Goal: Task Accomplishment & Management: Manage account settings

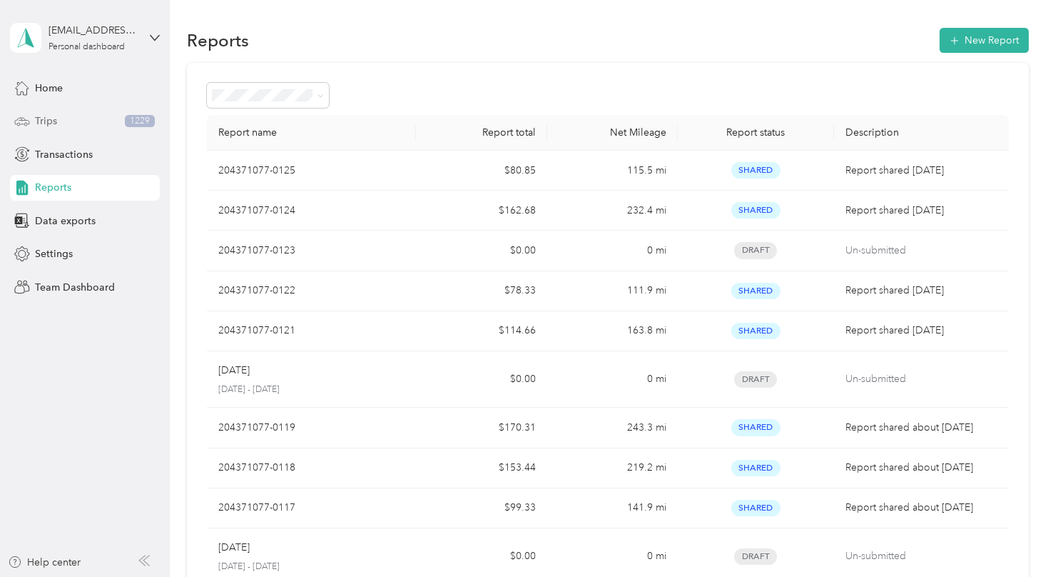
click at [44, 121] on span "Trips" at bounding box center [46, 120] width 22 height 15
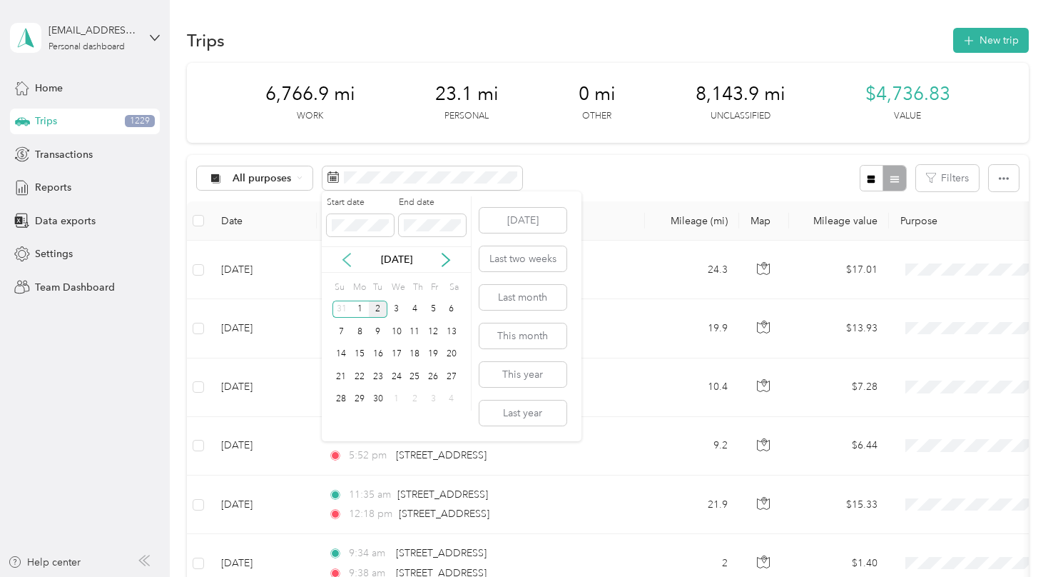
click at [353, 261] on icon at bounding box center [347, 260] width 14 height 14
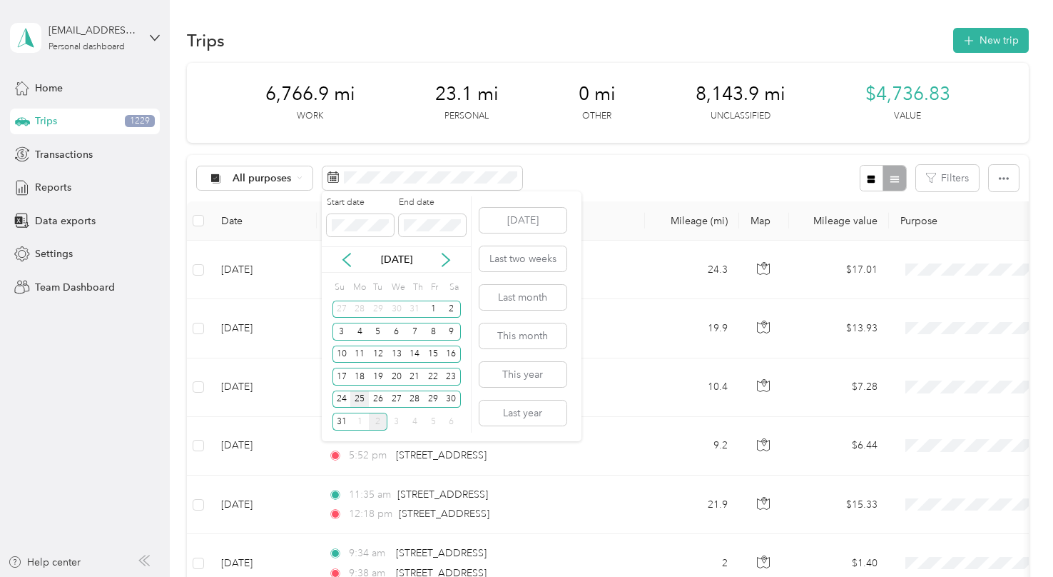
click at [360, 398] on div "25" at bounding box center [359, 399] width 19 height 18
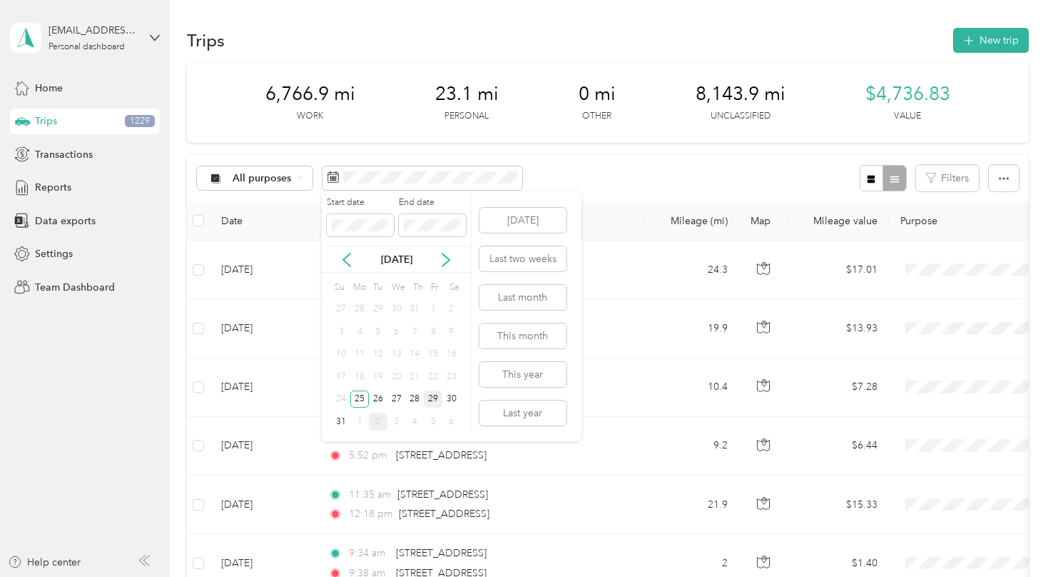
click at [436, 398] on div "29" at bounding box center [433, 399] width 19 height 18
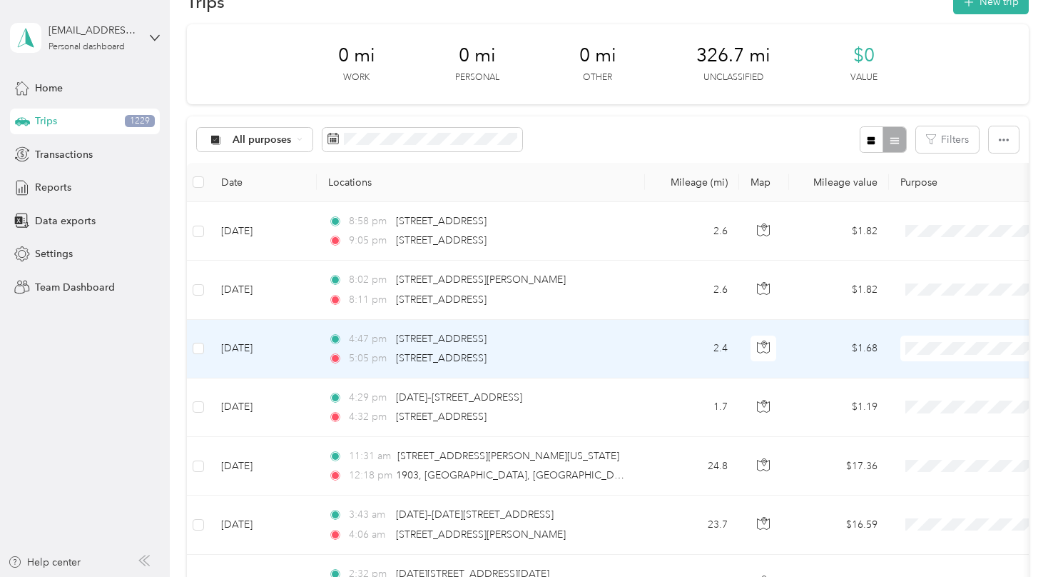
scroll to position [71, 0]
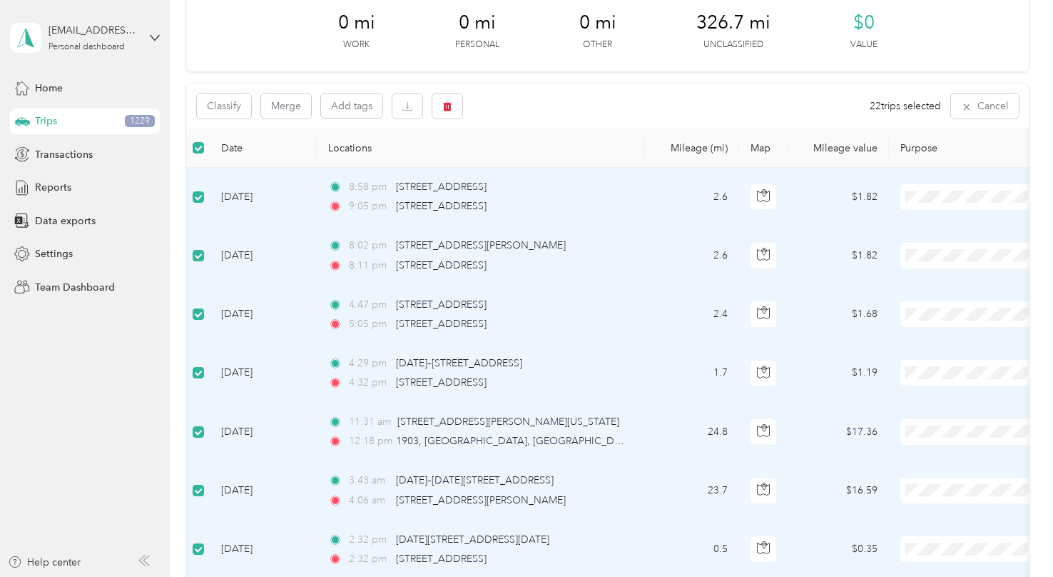
click at [206, 200] on td at bounding box center [198, 197] width 23 height 59
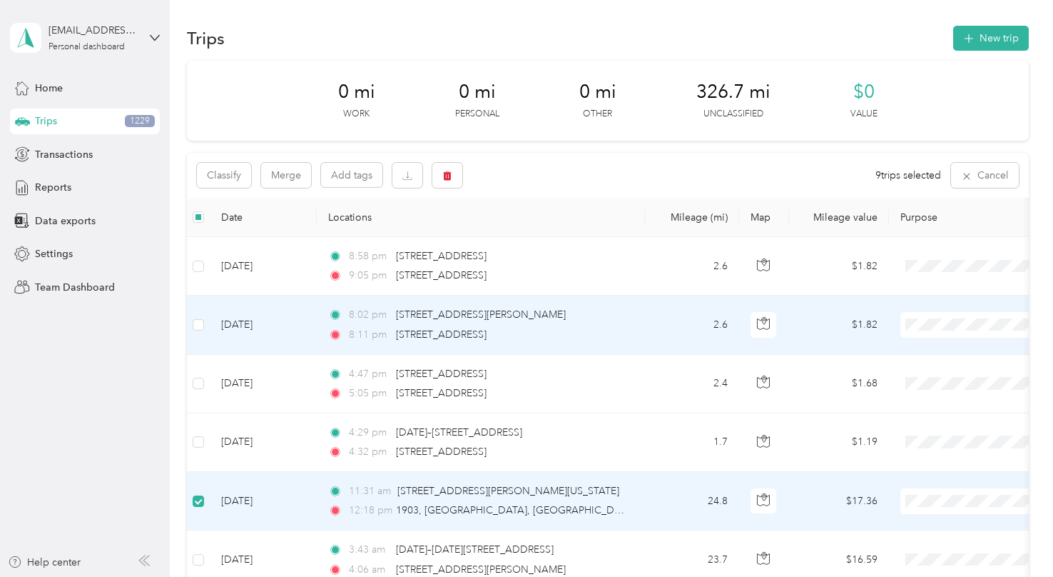
scroll to position [0, 0]
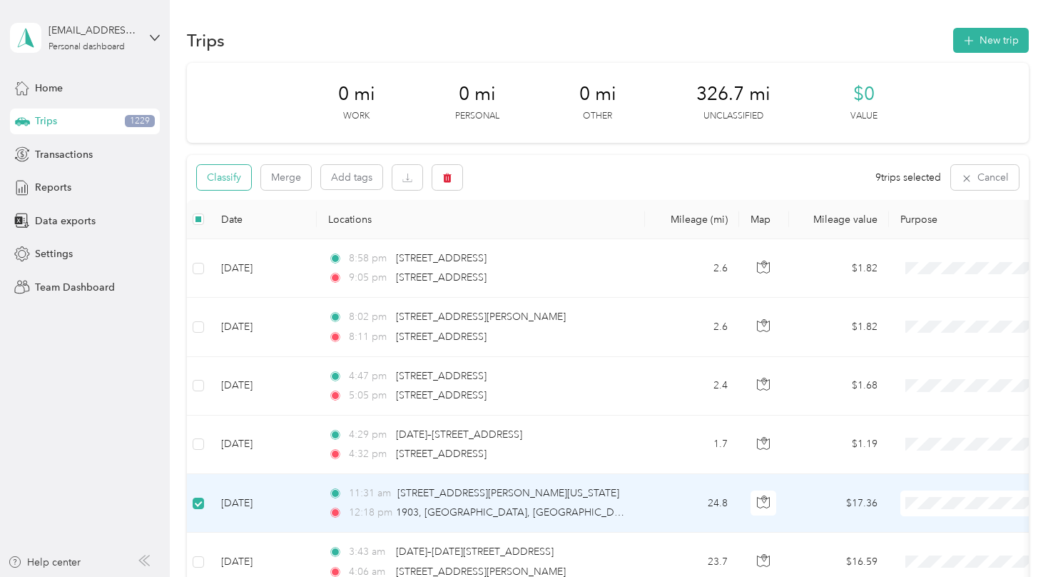
click at [224, 179] on button "Classify" at bounding box center [224, 177] width 54 height 25
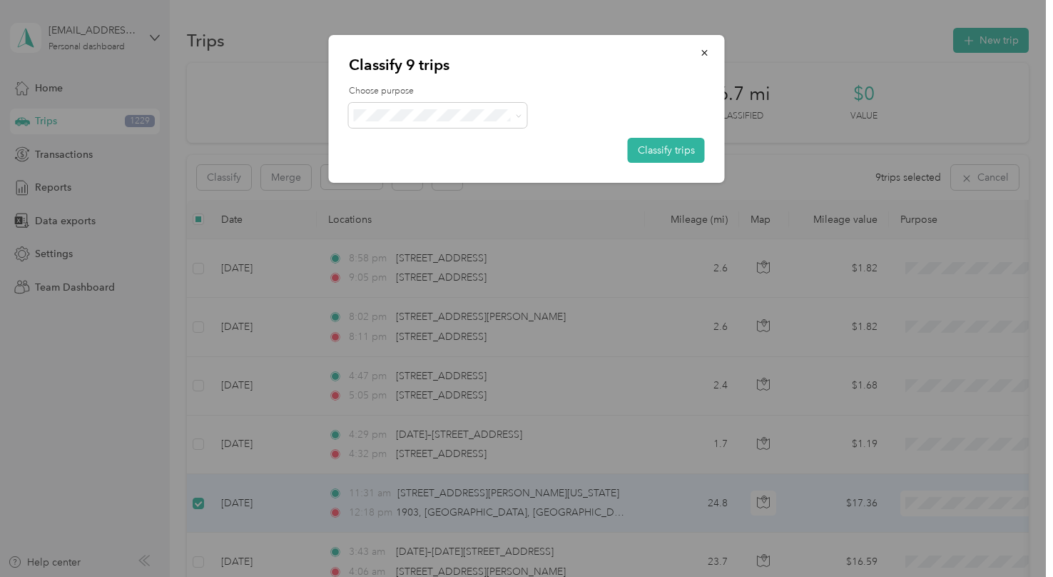
click at [452, 139] on span "Work" at bounding box center [450, 141] width 133 height 15
click at [684, 154] on button "Classify trips" at bounding box center [666, 150] width 77 height 25
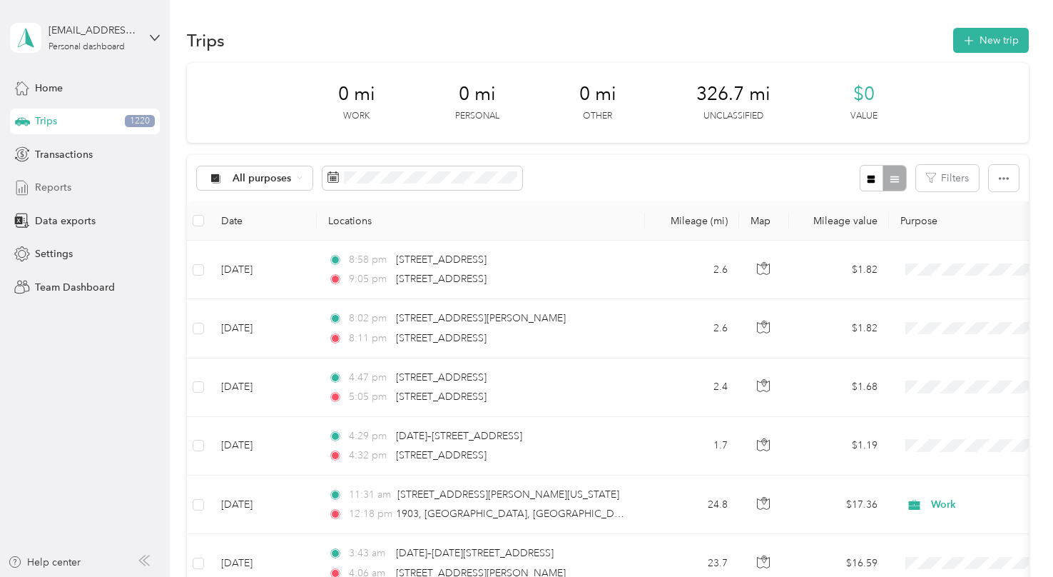
click at [58, 187] on span "Reports" at bounding box center [53, 187] width 36 height 15
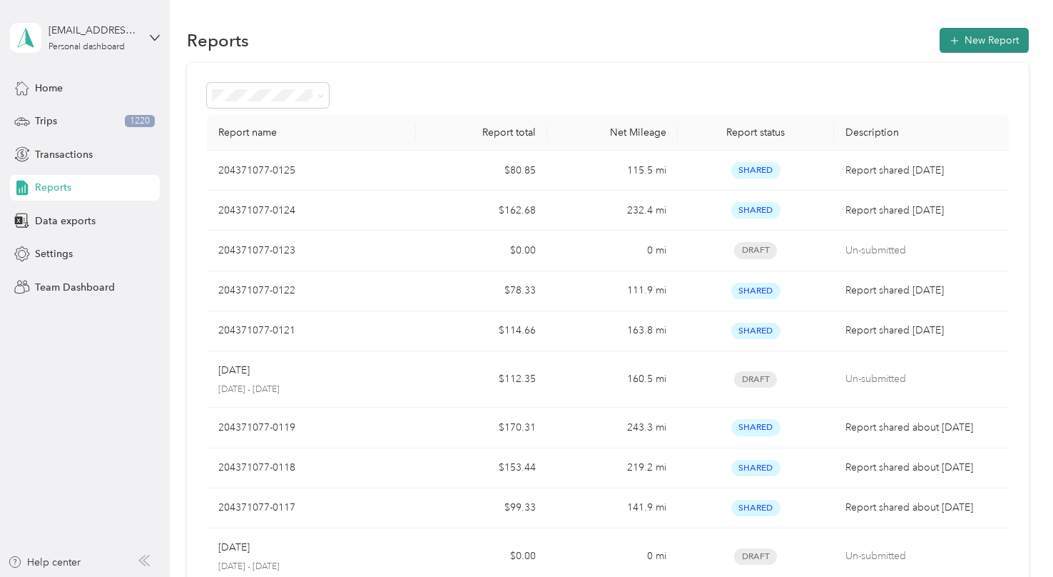
click at [994, 44] on button "New Report" at bounding box center [984, 40] width 89 height 25
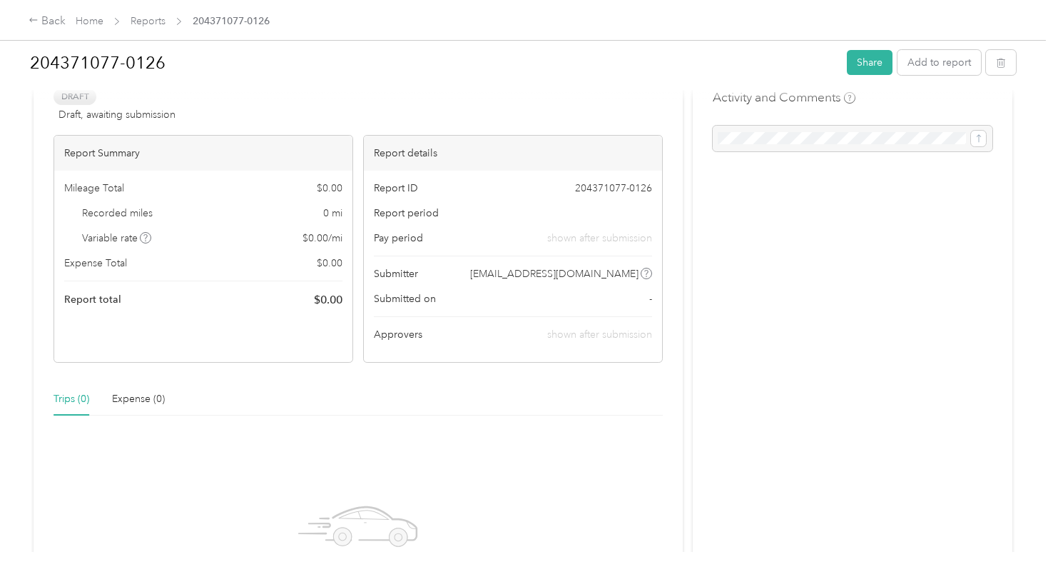
scroll to position [214, 0]
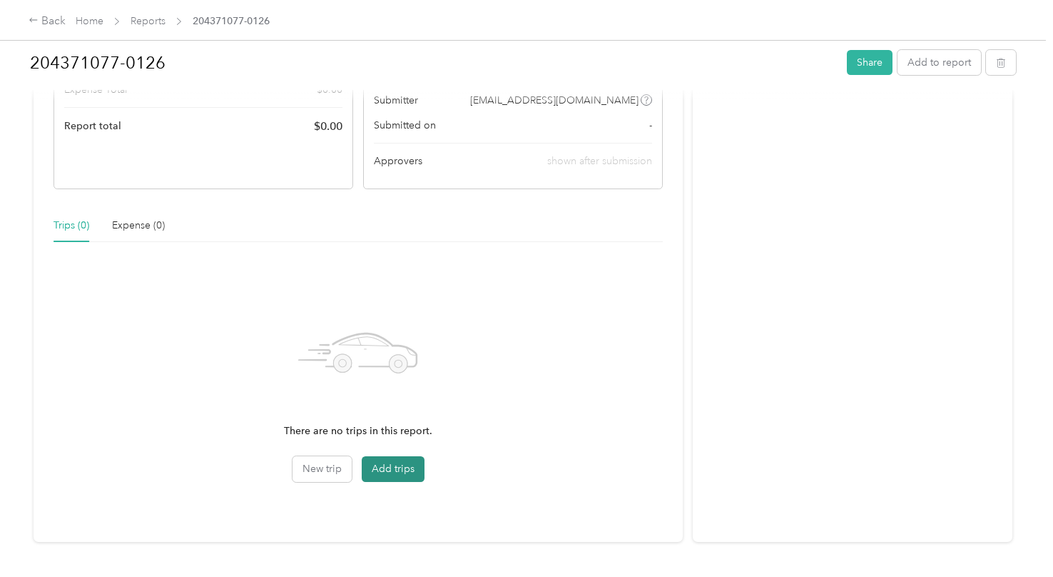
click at [406, 469] on button "Add trips" at bounding box center [393, 469] width 63 height 26
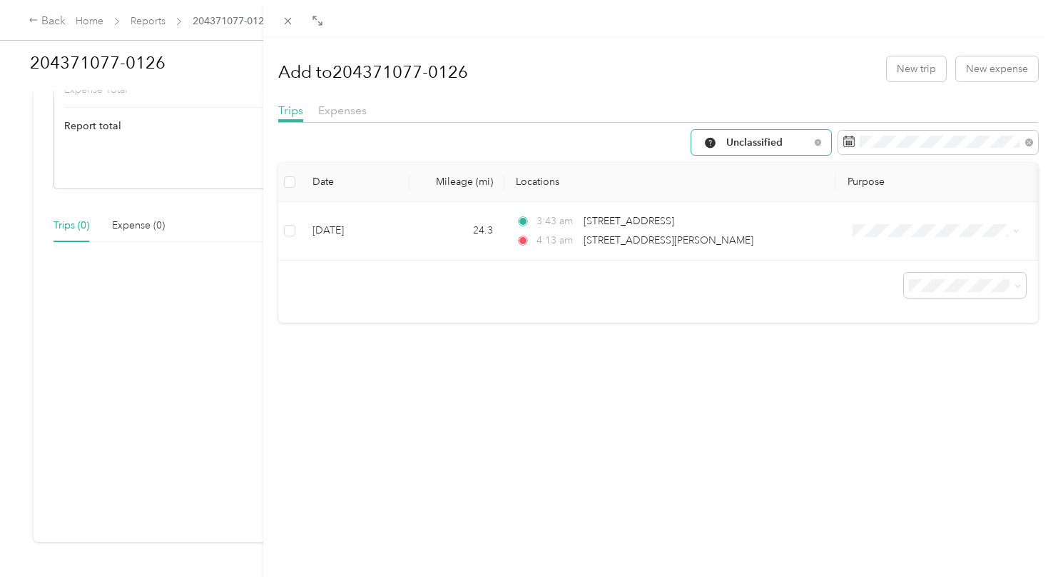
click at [749, 138] on span "Unclassified" at bounding box center [767, 143] width 83 height 10
click at [736, 224] on ol "All Purposes Unclassified Work Personal Food Services Other Charity Medical Mov…" at bounding box center [750, 255] width 140 height 200
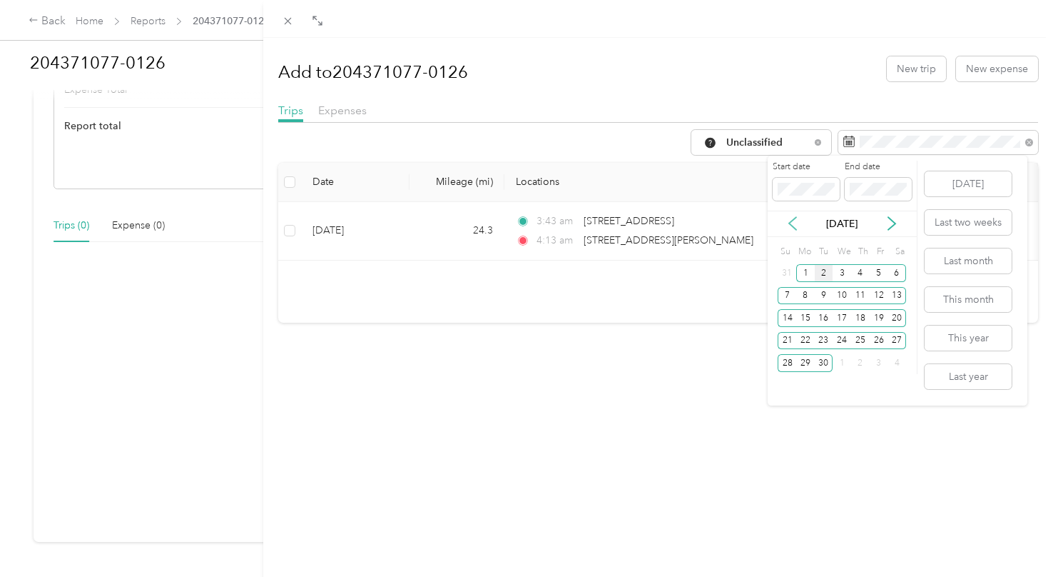
click at [794, 226] on icon at bounding box center [793, 223] width 14 height 14
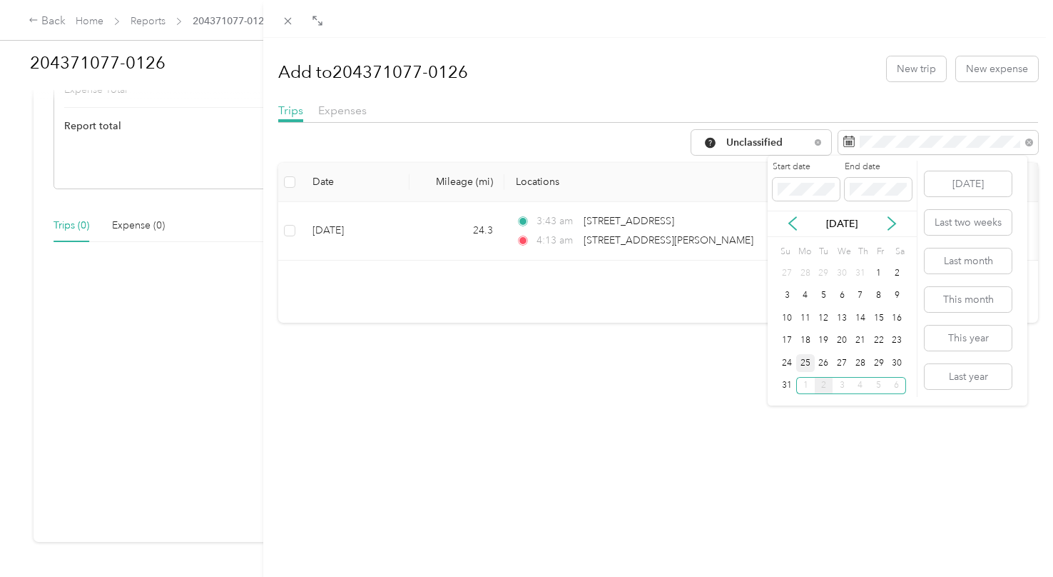
click at [813, 363] on div "25" at bounding box center [805, 363] width 19 height 18
click at [876, 357] on div "29" at bounding box center [879, 363] width 19 height 18
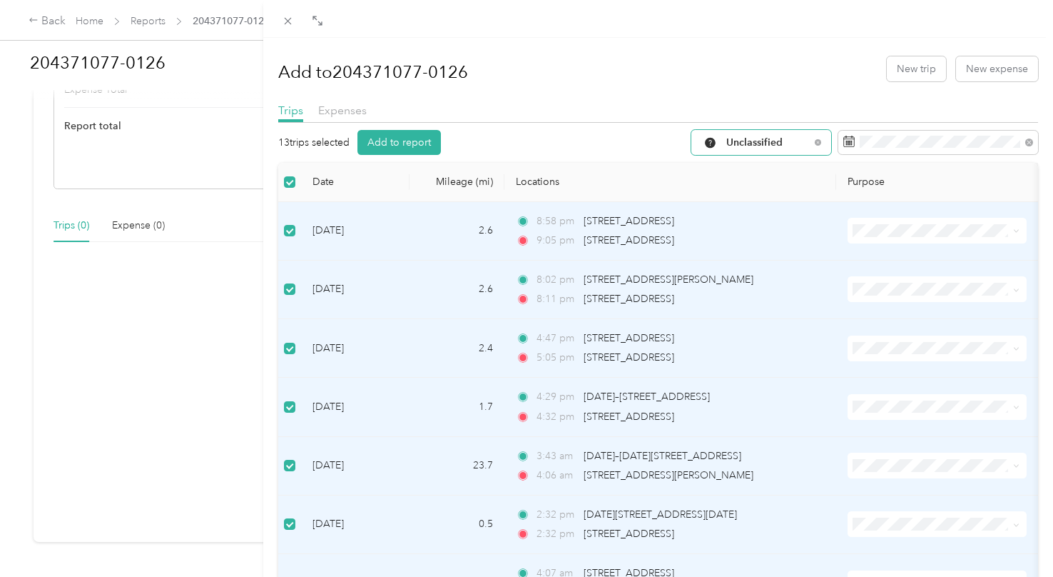
click at [760, 145] on span "Unclassified" at bounding box center [767, 143] width 83 height 10
click at [733, 224] on ol "All Purposes Unclassified Work Personal Food Services Other Charity Medical Mov…" at bounding box center [750, 255] width 140 height 200
click at [745, 144] on span "Unclassified" at bounding box center [767, 143] width 83 height 10
click at [730, 221] on li "Work" at bounding box center [750, 218] width 140 height 25
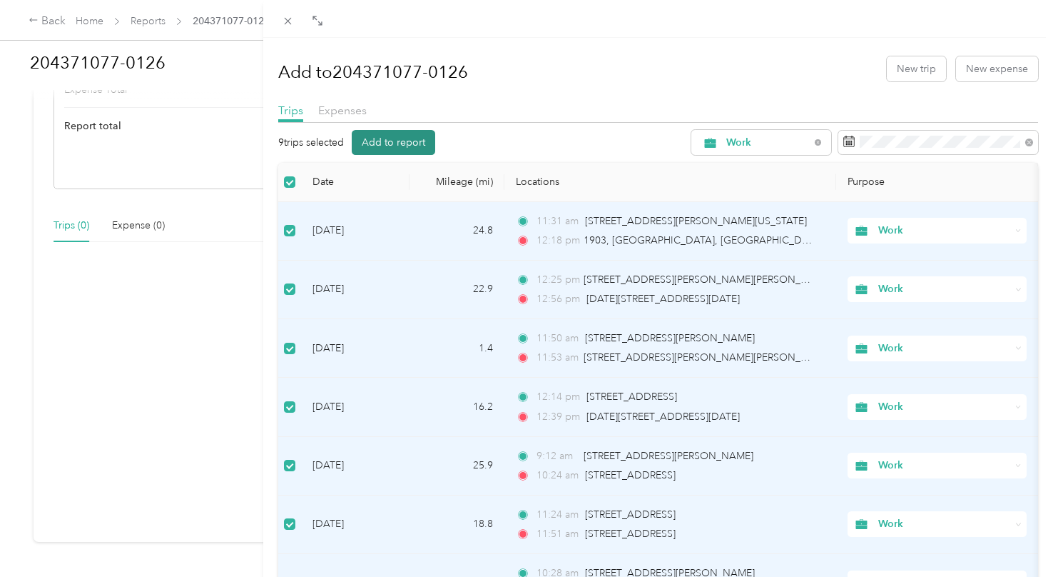
click at [408, 144] on button "Add to report" at bounding box center [393, 142] width 83 height 25
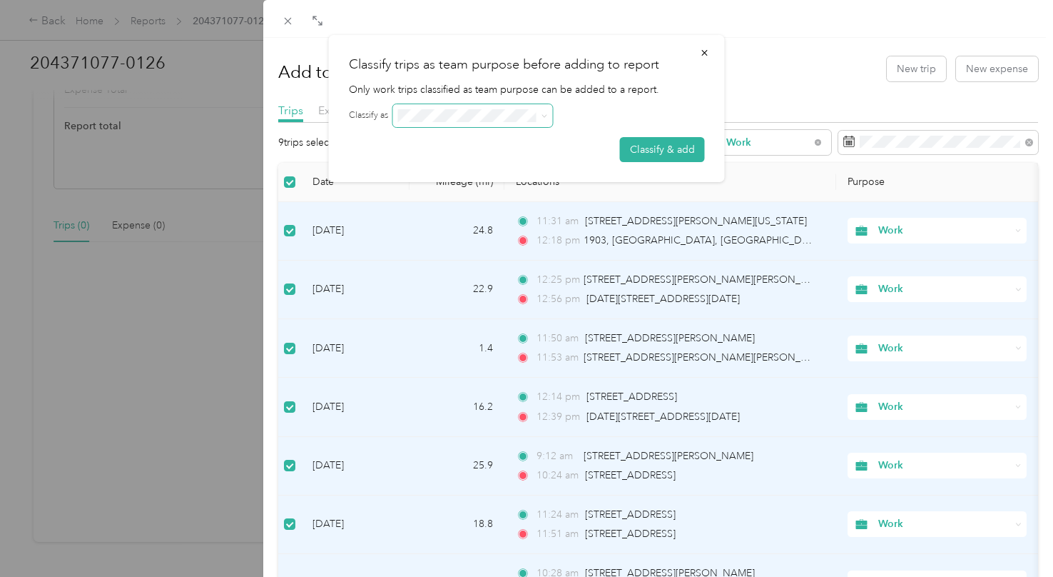
click at [435, 123] on span at bounding box center [473, 115] width 160 height 23
click at [659, 156] on button "Classify & add" at bounding box center [662, 149] width 85 height 25
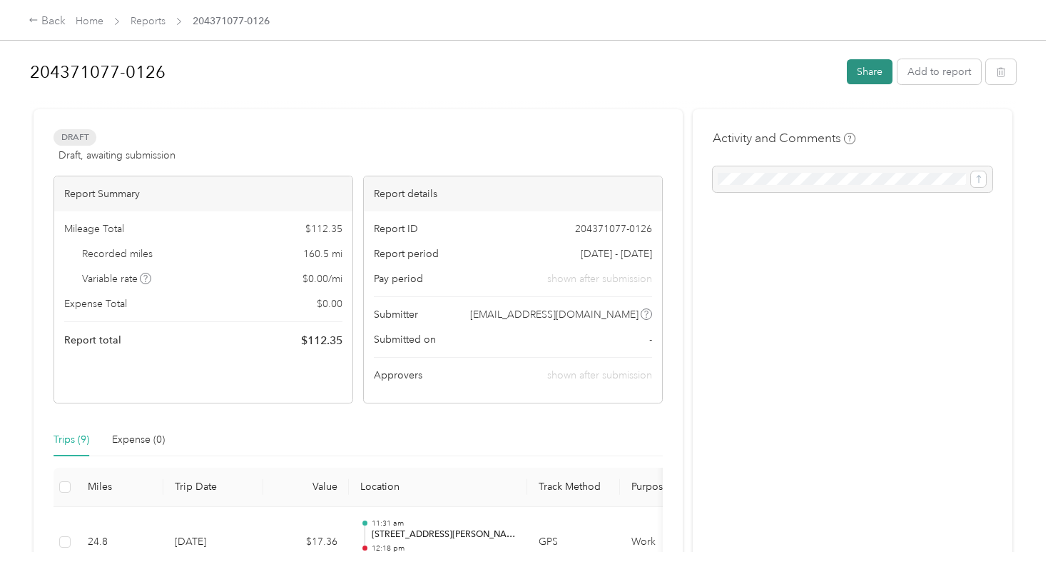
click at [874, 77] on button "Share" at bounding box center [870, 71] width 46 height 25
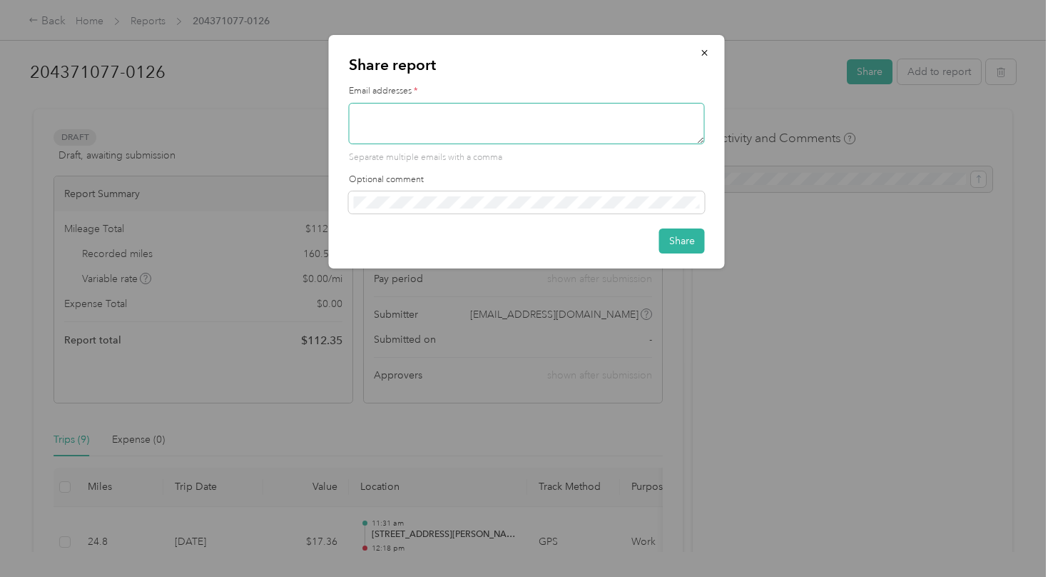
click at [554, 127] on textarea at bounding box center [527, 123] width 356 height 41
type textarea "[EMAIL_ADDRESS][DOMAIN_NAME]"
click at [687, 247] on button "Share" at bounding box center [682, 240] width 46 height 25
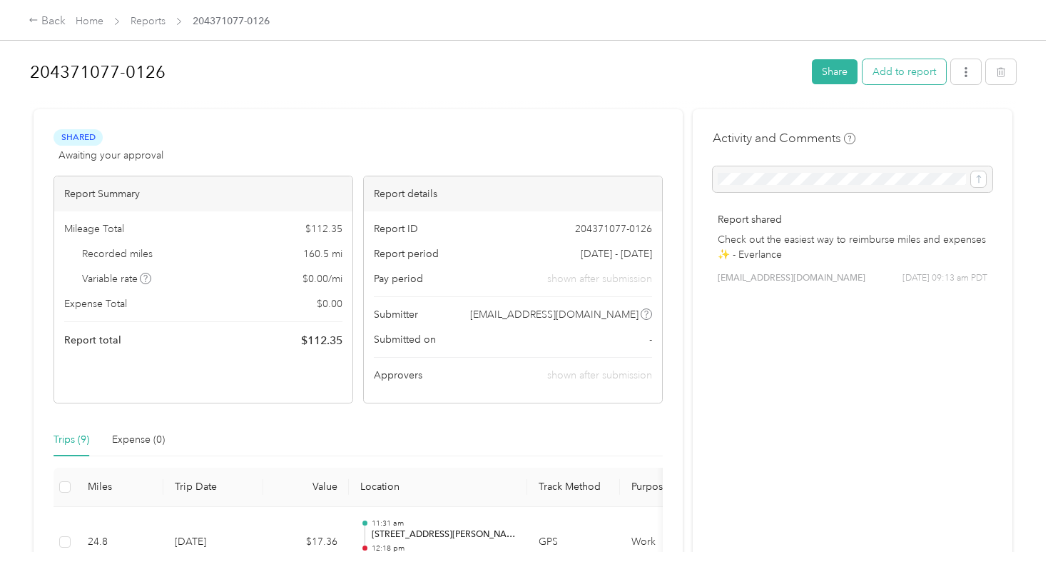
click at [887, 70] on button "Add to report" at bounding box center [904, 71] width 83 height 25
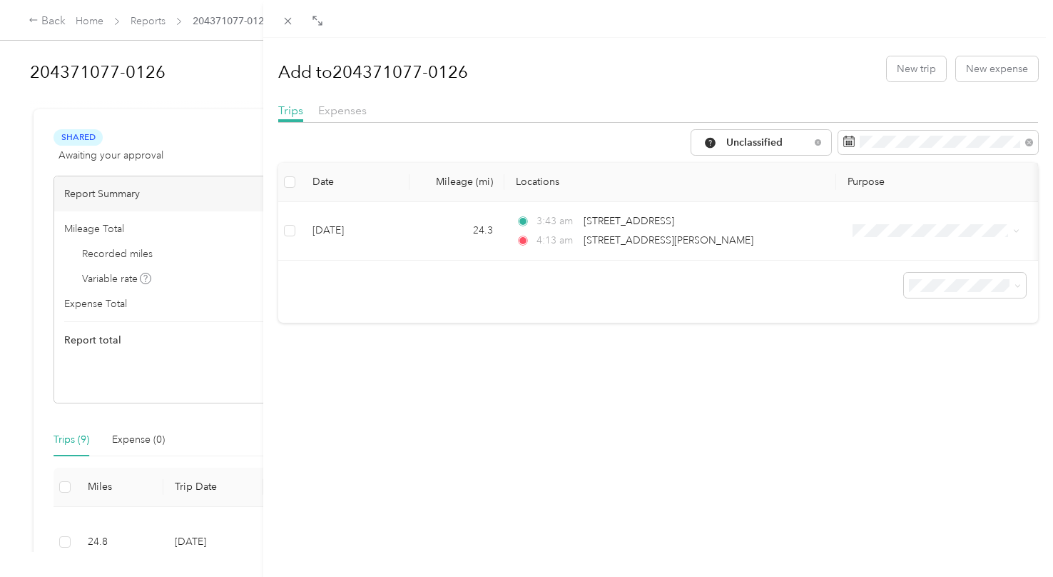
click at [228, 116] on div "Add to 204371077-0126 New trip New expense Trips Expenses Unclassified Date Mil…" at bounding box center [526, 288] width 1053 height 577
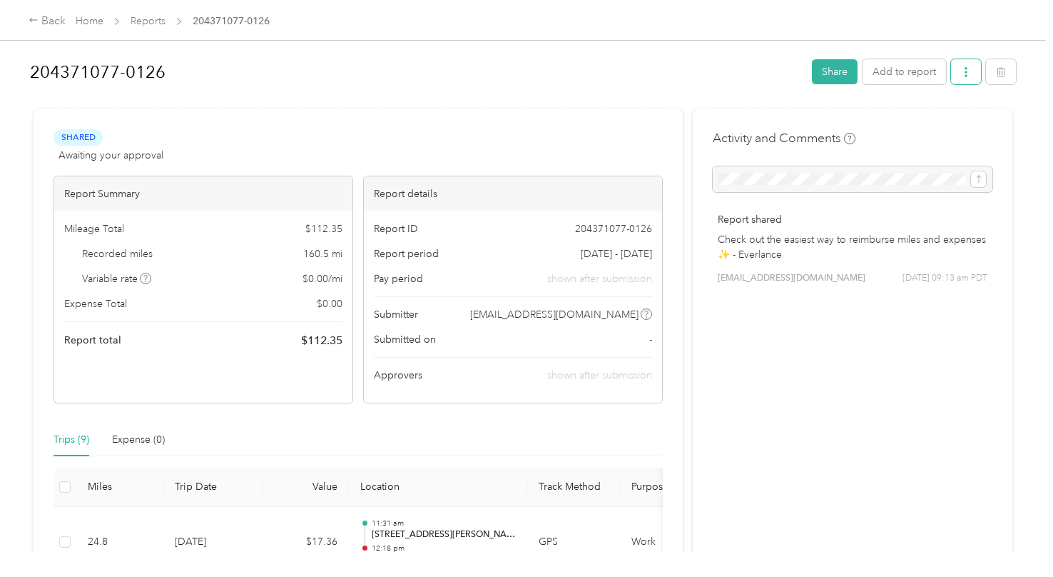
click at [964, 76] on icon "button" at bounding box center [966, 72] width 10 height 10
click at [938, 130] on span "Download" at bounding box center [921, 123] width 47 height 15
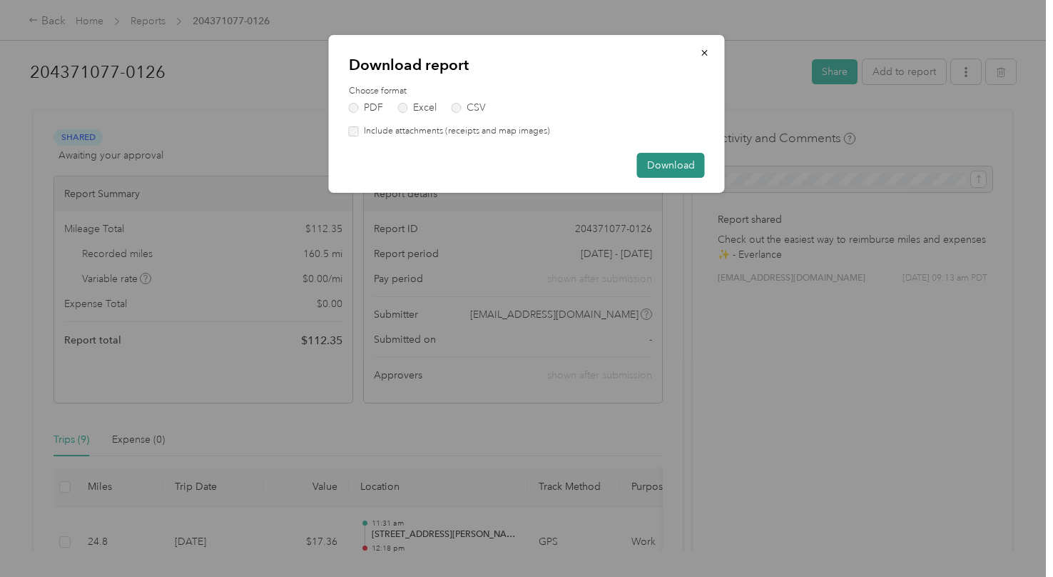
click at [685, 175] on button "Download" at bounding box center [671, 165] width 68 height 25
